Goal: Information Seeking & Learning: Find specific fact

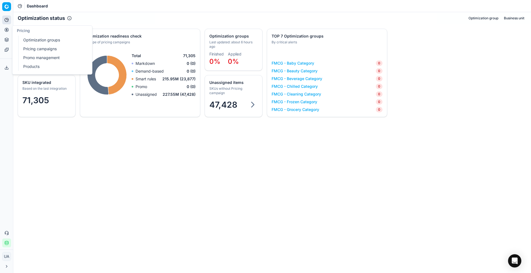
click at [3, 26] on button "Pricing" at bounding box center [6, 29] width 9 height 9
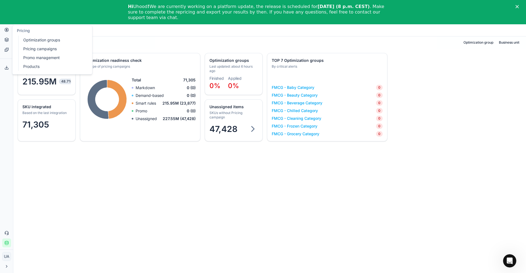
click at [22, 39] on link "Optimization groups" at bounding box center [53, 40] width 64 height 8
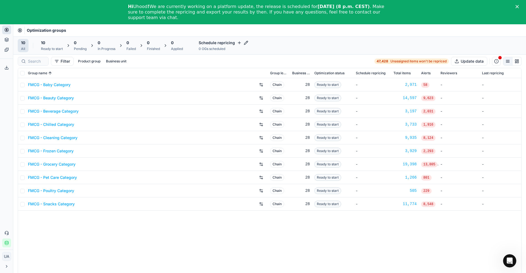
click at [46, 47] on div "Ready to start" at bounding box center [52, 49] width 22 height 4
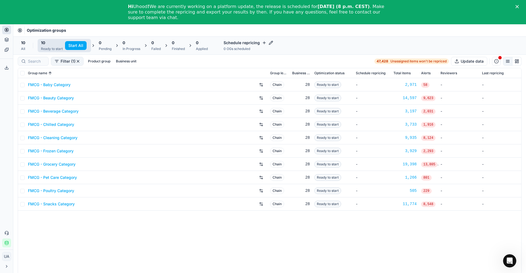
click at [71, 45] on button "Start All" at bounding box center [76, 45] width 22 height 9
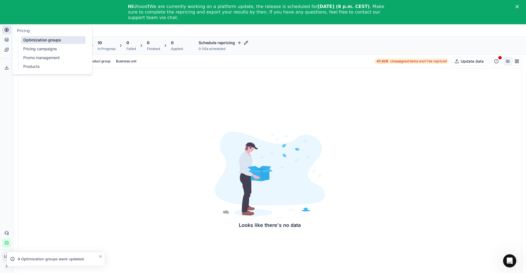
click at [37, 49] on link "Pricing campaigns" at bounding box center [53, 49] width 64 height 8
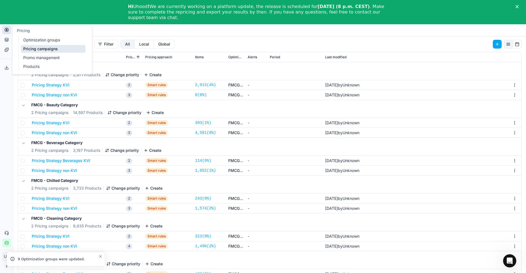
click at [7, 32] on button "Pricing" at bounding box center [6, 29] width 9 height 9
click at [37, 38] on link "Optimization groups" at bounding box center [53, 40] width 64 height 8
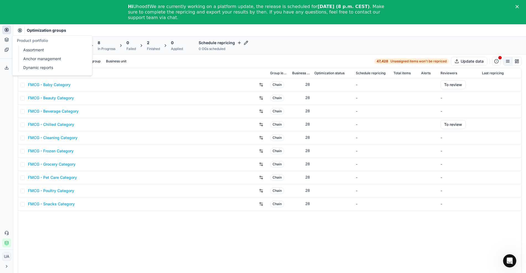
click at [34, 48] on link "Assortment" at bounding box center [53, 50] width 64 height 8
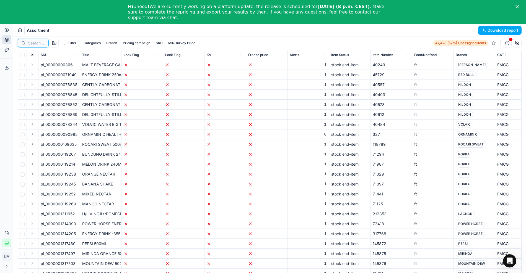
click at [33, 43] on input at bounding box center [36, 43] width 17 height 6
paste input "8436562291761"
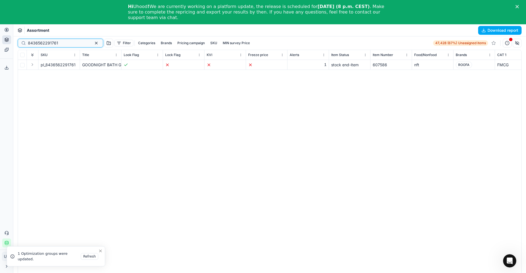
type input "8436562291761"
click at [221, 235] on div "pl_8436562291761 GOODNIGHT BATH GEL 200ML 1 stock end-item 607586 nft ROOFA FMC…" at bounding box center [269, 174] width 503 height 229
click at [499, 84] on div "pl_8436562291761 GOODNIGHT BATH GEL 200ML 1 stock end-item 607586 nft ROOFA FMC…" at bounding box center [269, 174] width 503 height 229
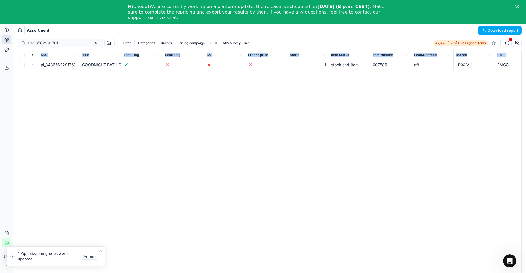
click at [499, 84] on div "pl_8436562291761 GOODNIGHT BATH GEL 200ML 1 stock end-item 607586 nft ROOFA FMC…" at bounding box center [269, 174] width 503 height 229
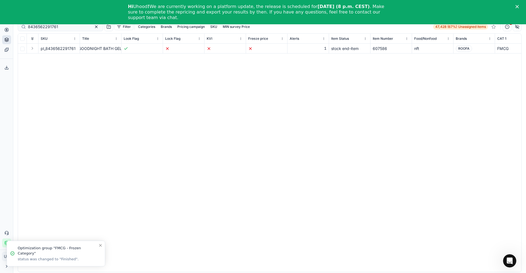
scroll to position [24, 0]
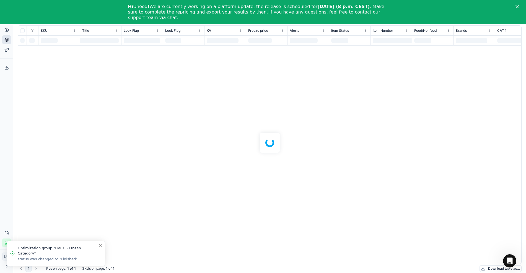
click at [144, 261] on div "8436562291761 Filter Categories Brands Pricing campaign SKU MIN survey Price 47…" at bounding box center [269, 142] width 512 height 261
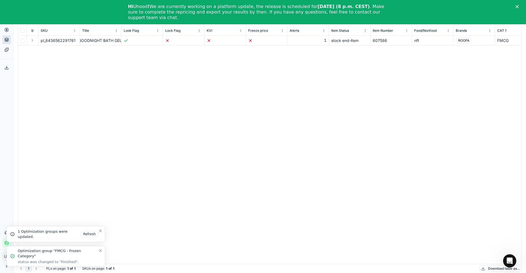
click at [100, 252] on icon "Close toast" at bounding box center [100, 251] width 4 height 4
click at [101, 232] on icon "Close toast" at bounding box center [100, 231] width 2 height 2
click at [101, 251] on icon "Close toast" at bounding box center [100, 251] width 2 height 2
click at [101, 256] on icon "Close toast" at bounding box center [100, 255] width 4 height 4
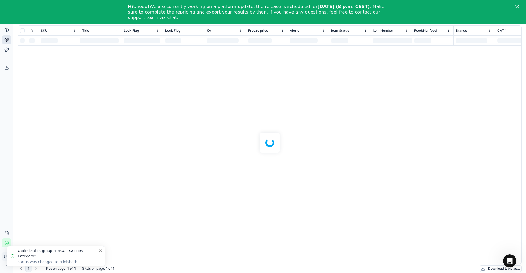
click at [100, 251] on icon "Close toast" at bounding box center [100, 251] width 4 height 4
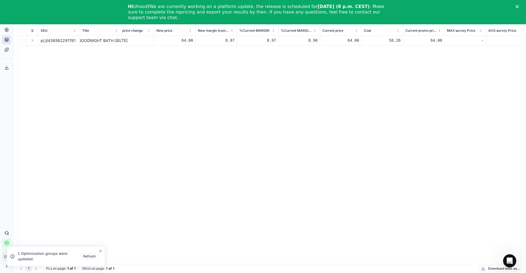
scroll to position [0, 1384]
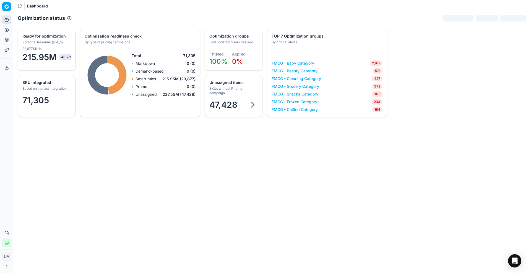
click at [234, 100] on span "47,428" at bounding box center [223, 105] width 28 height 10
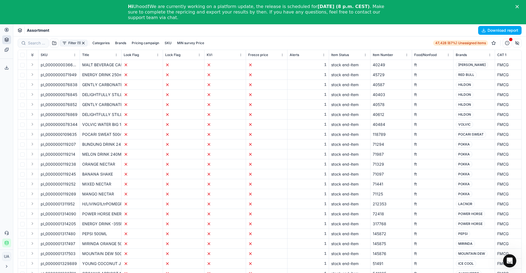
click at [514, 43] on button "button" at bounding box center [516, 43] width 9 height 9
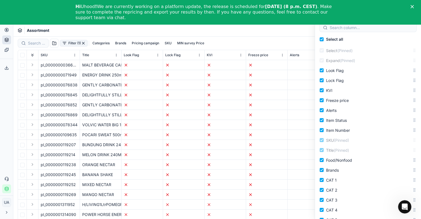
click at [413, 7] on icon "Close" at bounding box center [411, 6] width 3 height 3
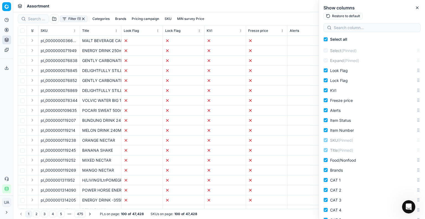
click at [337, 16] on button "Restore to default" at bounding box center [342, 16] width 39 height 7
click at [359, 15] on button "Restore to default" at bounding box center [342, 16] width 39 height 7
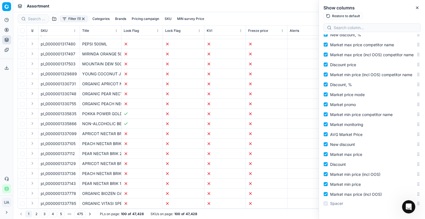
scroll to position [755, 0]
click at [420, 8] on button "Close" at bounding box center [417, 7] width 7 height 7
